Goal: Check status

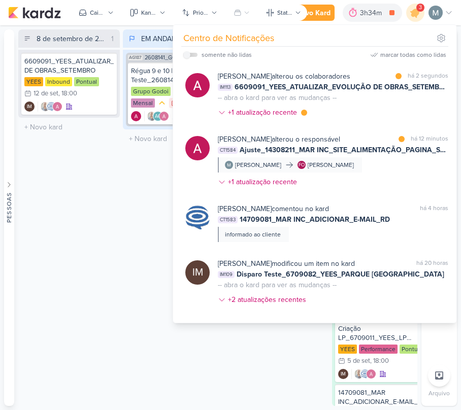
click at [407, 19] on div "3" at bounding box center [415, 13] width 18 height 18
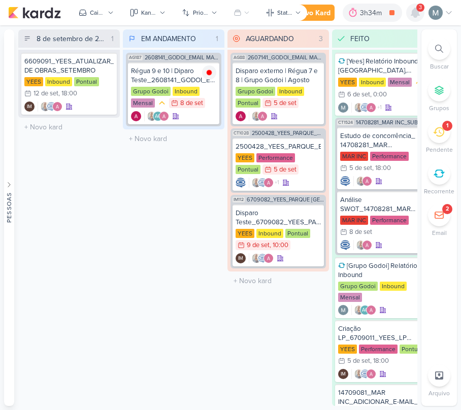
click at [415, 17] on icon at bounding box center [415, 12] width 8 height 9
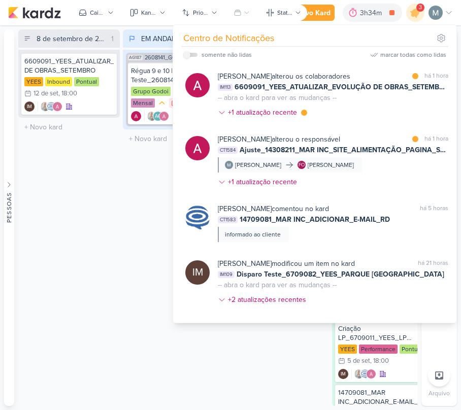
click at [119, 191] on div "8 de setembro de 2025 às 23:59 1 Mover Para Esquerda Mover Para Direita Deletar…" at bounding box center [69, 217] width 102 height 377
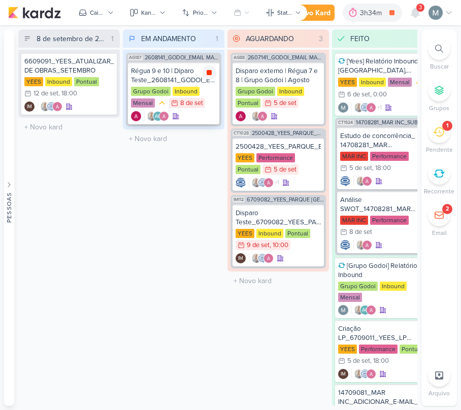
click at [206, 70] on icon at bounding box center [209, 73] width 8 height 8
click at [432, 137] on div "1" at bounding box center [439, 132] width 22 height 22
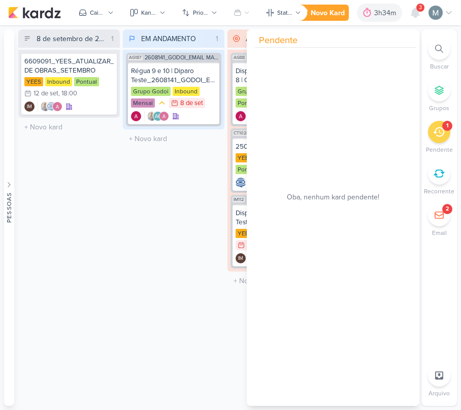
click at [443, 126] on div "1" at bounding box center [447, 126] width 10 height 10
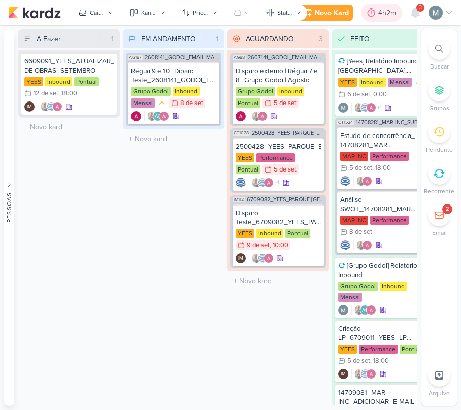
click at [384, 10] on div "4h2m" at bounding box center [388, 13] width 21 height 11
